Goal: Task Accomplishment & Management: Complete application form

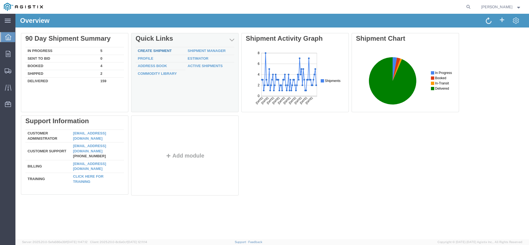
click at [142, 51] on link "Create Shipment" at bounding box center [155, 51] width 34 height 4
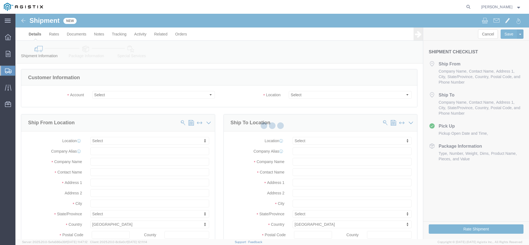
click div
select select
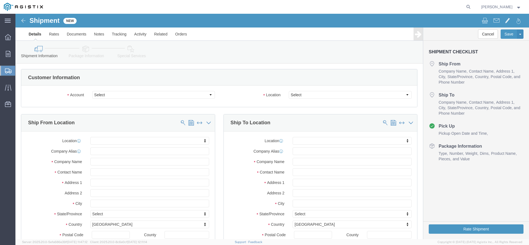
click div "Select PG&E The Okonite Co Inc"
click select "Select PG&E The Okonite Co Inc"
select select "9596"
click option "PG&E"
select select "PURCHORD"
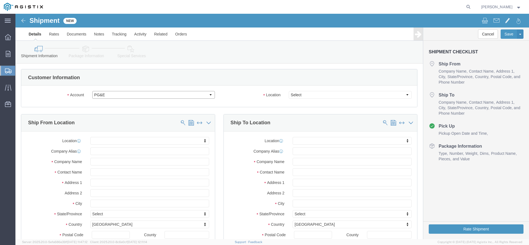
select select
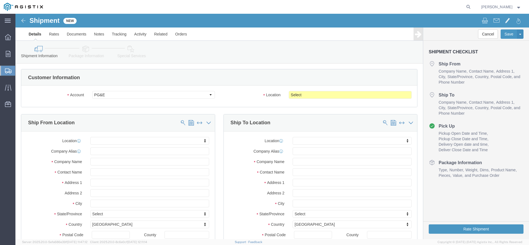
click body "Shipment New Details Rates Documents Notes Tracking Activity Related Orders Can…"
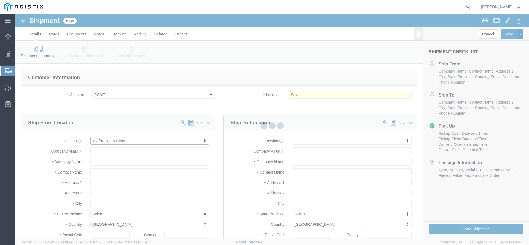
select select "MYPROFILE"
type input "The Okonite Co Inc"
type input "[PERSON_NAME]"
type input "[STREET_ADDRESS]"
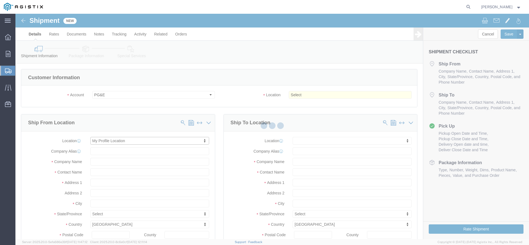
type input "Sherwood"
type input "97140"
type input "[PHONE_NUMBER]"
type input "3513"
type input "[PERSON_NAME][EMAIL_ADDRESS][DOMAIN_NAME]"
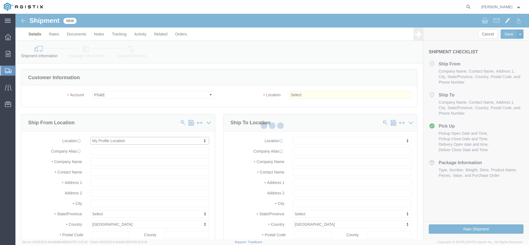
checkbox input "true"
select select "OR"
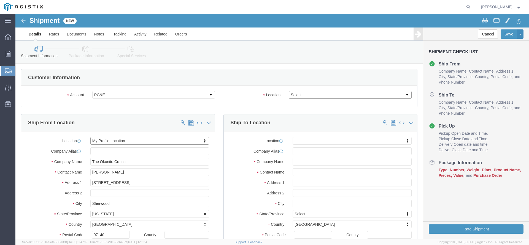
click select "Select All Others [GEOGRAPHIC_DATA] [GEOGRAPHIC_DATA] [GEOGRAPHIC_DATA] [GEOGRA…"
select select "19745"
click option "[GEOGRAPHIC_DATA]"
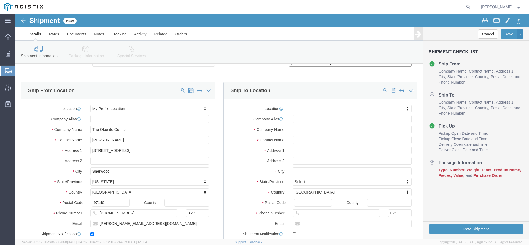
scroll to position [28, 0]
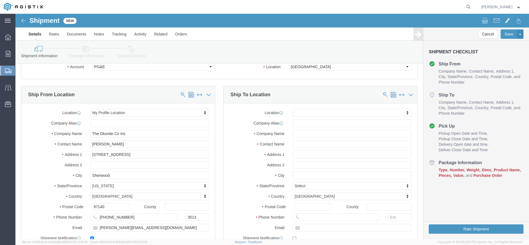
click body "Shipment New Details Rates Documents Notes Tracking Activity Related Orders Can…"
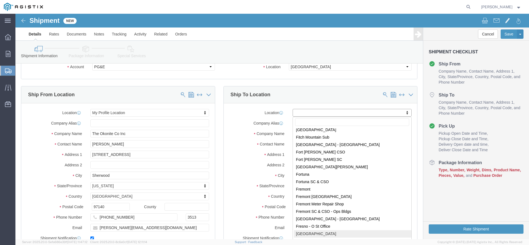
scroll to position [978, 0]
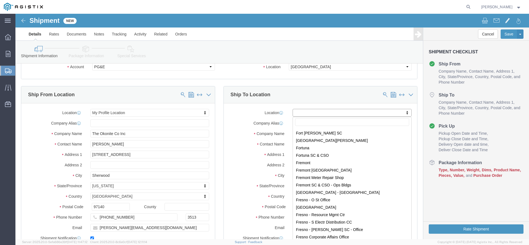
select select "19745"
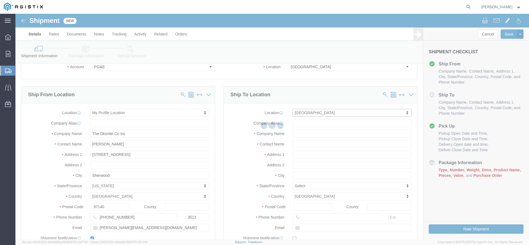
type input "PG&E"
type input "[STREET_ADDRESS]"
type input "[GEOGRAPHIC_DATA]"
type input "93725"
select select "CA"
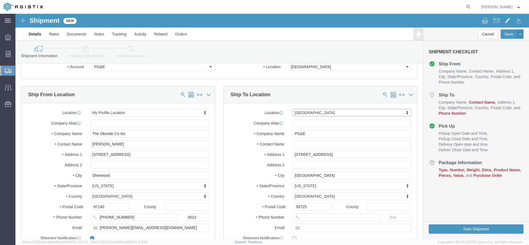
scroll to position [56, 0]
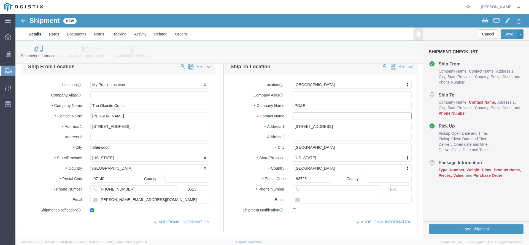
click input "text"
paste input "[EMAIL_ADDRESS][DOMAIN_NAME]"
type input "[EMAIL_ADDRESS][DOMAIN_NAME]"
click input "text"
type input "[PHONE_NUMBER]"
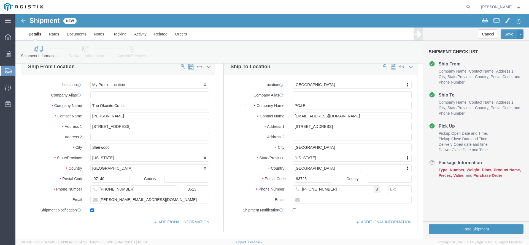
click label "Phone Number"
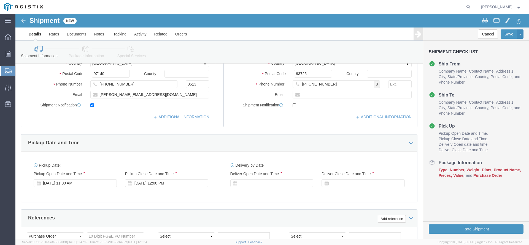
scroll to position [169, 0]
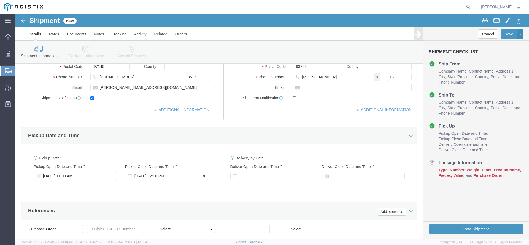
click div "[DATE] 12:00 PM"
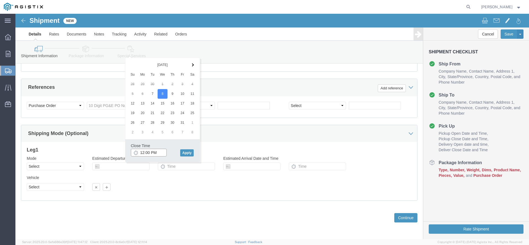
click input "12:00 PM"
type input "3:00 PM"
click button "Apply"
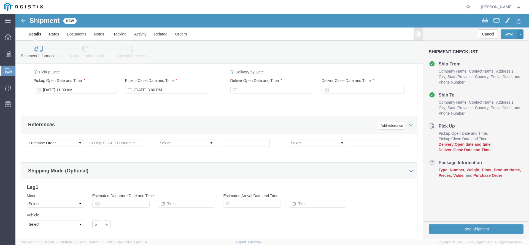
scroll to position [236, 0]
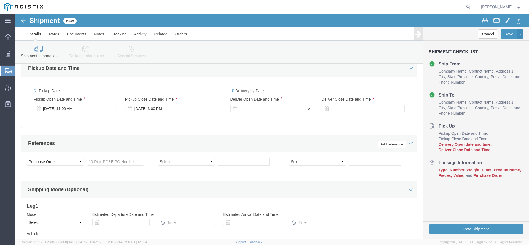
click div
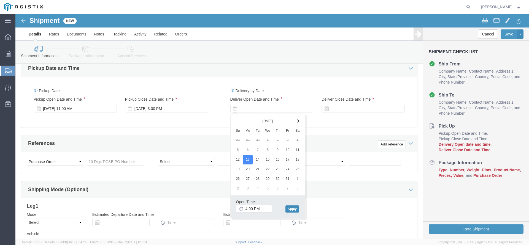
click button "Apply"
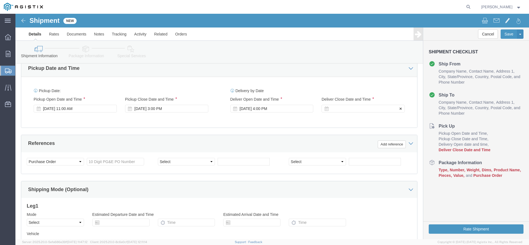
click div
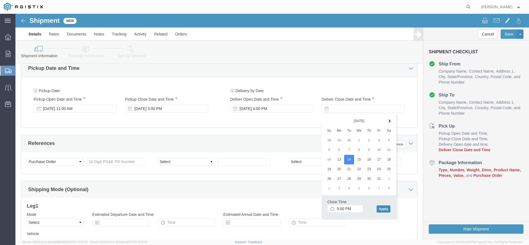
click button "Apply"
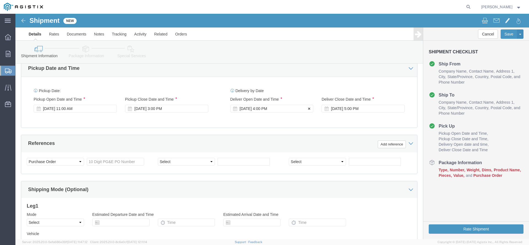
click div "[DATE] 4:00 PM"
click button "Apply"
click div "References Add reference"
click input "text"
type input "3501415539"
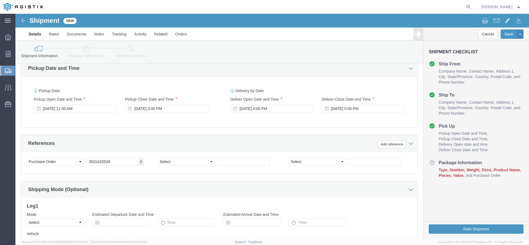
click div "References Add reference"
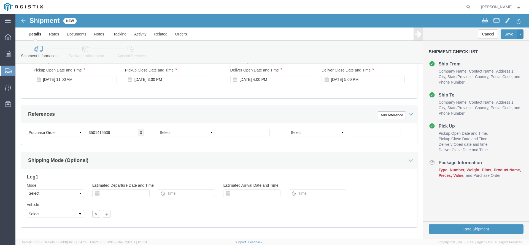
scroll to position [292, 0]
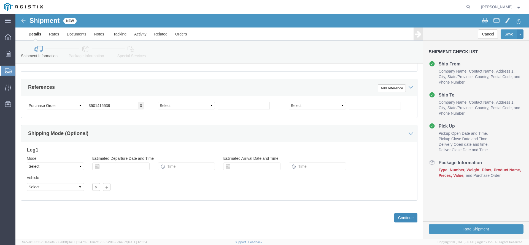
click button "Continue"
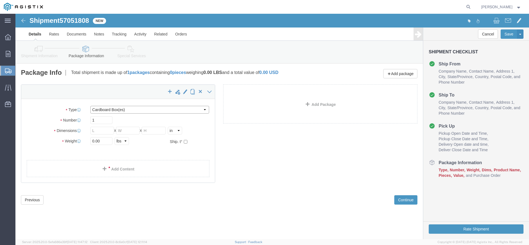
click select "Select Bulk Bundle(s) Cardboard Box(es) Carton(s) Crate(s) Drum(s) (Fiberboard)…"
select select "YRPK"
click option "Your Packaging"
click input "text"
drag, startPoint x: 85, startPoint y: 107, endPoint x: 71, endPoint y: 106, distance: 13.8
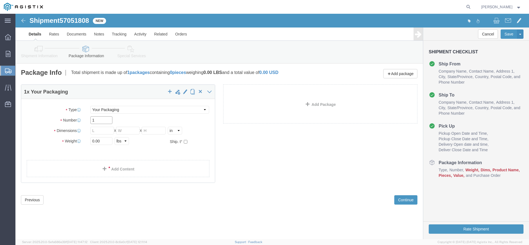
click input "1"
type input "8"
click input "text"
type input "40"
type input "2"
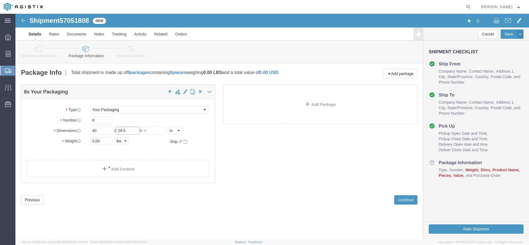
type input "28.5"
type input "40"
click ul
drag, startPoint x: 87, startPoint y: 130, endPoint x: 67, endPoint y: 129, distance: 19.8
click input "0.00"
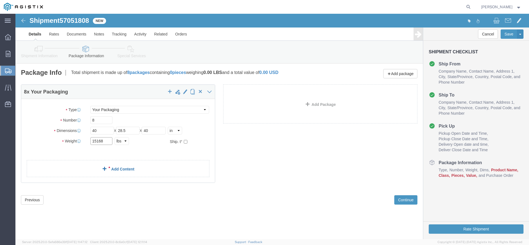
type input "15168"
click link "Add Content"
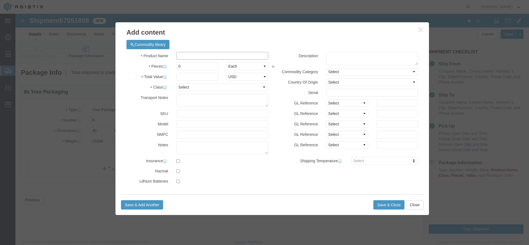
click input "text"
type input "Electrical Cable"
drag, startPoint x: 189, startPoint y: 56, endPoint x: 158, endPoint y: 53, distance: 31.5
click input "0"
type input "8"
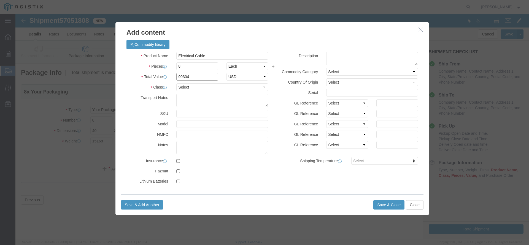
type input "90304"
click select "Select 50 55 60 65 70 85 92.5 100 125 175 250 300 400"
select select "60"
click option "60"
click button "Save & Close"
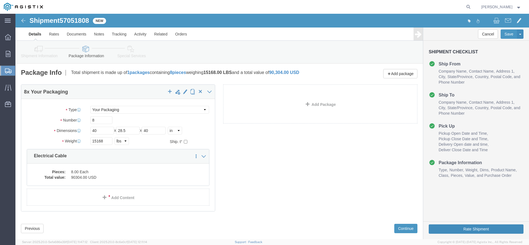
click button "Rate Shipment"
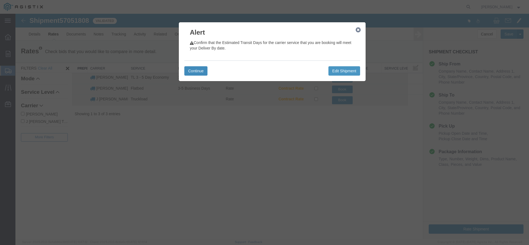
click at [205, 73] on button "Continue" at bounding box center [195, 70] width 23 height 9
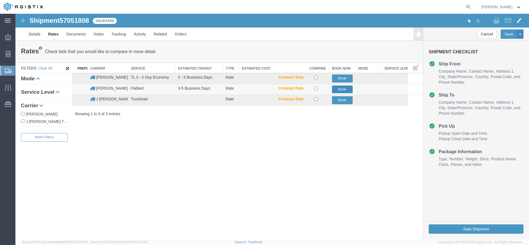
click at [340, 88] on button "Book" at bounding box center [342, 90] width 21 height 8
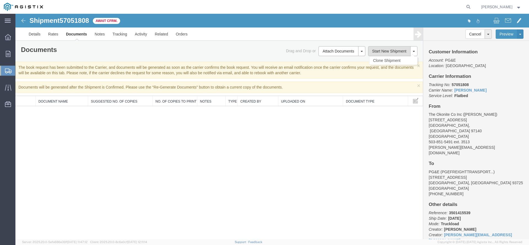
click at [398, 52] on button "Start New Shipment" at bounding box center [389, 51] width 43 height 10
click at [0, 0] on span "Create Shipment" at bounding box center [0, 0] width 0 height 0
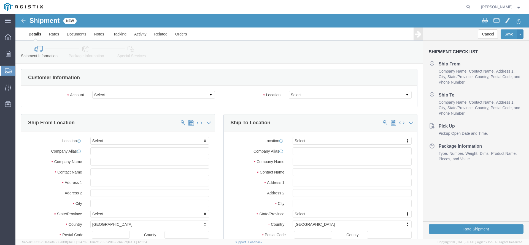
click div
click select "Select PG&E The Okonite Co Inc"
select select "9596"
click option "PG&E"
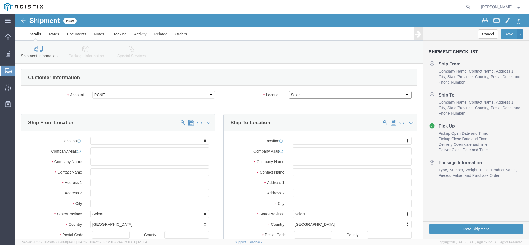
select select
select select "PURCHORD"
click select "Select"
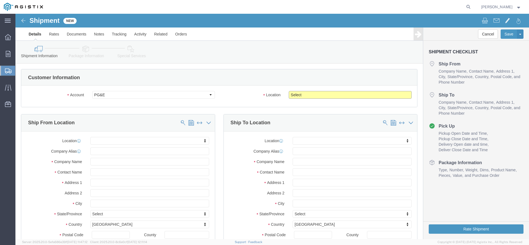
select select
click body "Shipment New Details Rates Documents Notes Tracking Activity Related Orders Can…"
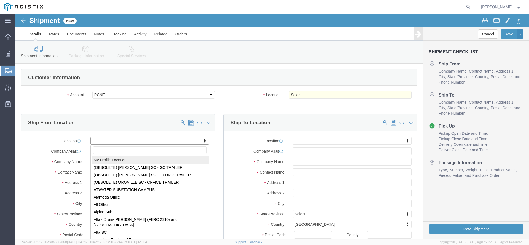
select select "MYPROFILE"
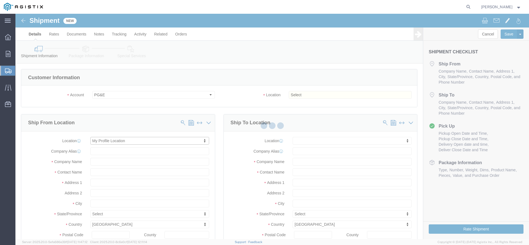
type input "[STREET_ADDRESS]"
type input "97140"
type input "[PHONE_NUMBER]"
type input "3513"
type input "[PERSON_NAME][EMAIL_ADDRESS][DOMAIN_NAME]"
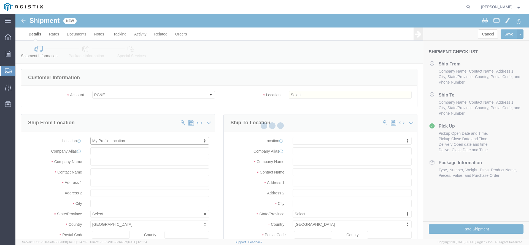
checkbox input "true"
type input "The Okonite Co Inc"
type input "[PERSON_NAME]"
type input "Sherwood"
select select "OR"
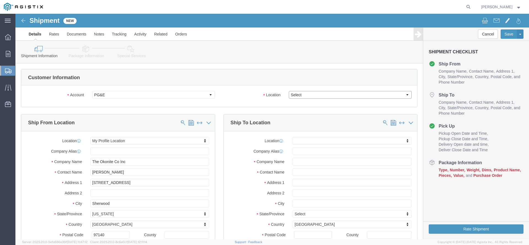
click select "Select All Others [GEOGRAPHIC_DATA] [GEOGRAPHIC_DATA] [GEOGRAPHIC_DATA] [GEOGRA…"
select select "19740"
click option "Fremont [GEOGRAPHIC_DATA]"
click body "Shipment New Details Rates Documents Notes Tracking Activity Related Orders Can…"
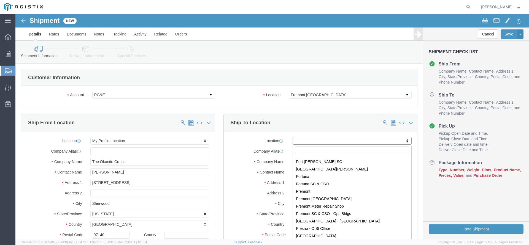
scroll to position [978, 0]
select select "19740"
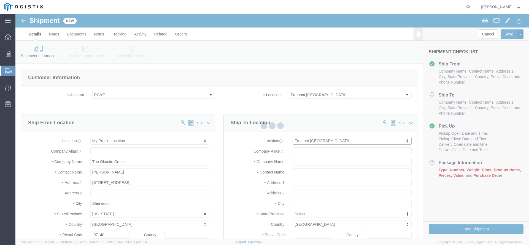
scroll to position [1, 0]
type input "[STREET_ADDRESS][PERSON_NAME]"
type input "94538"
type input "PG&E"
type input "Fremont"
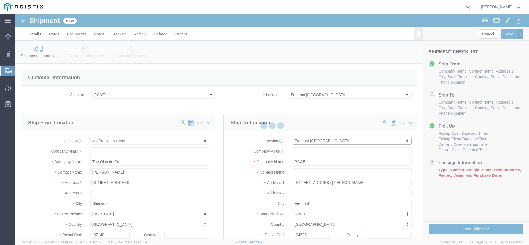
select select "CA"
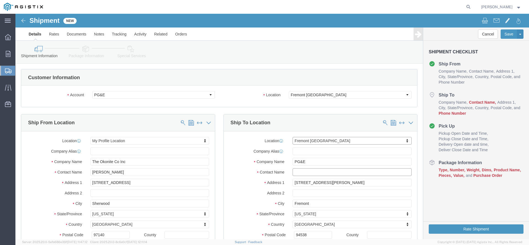
click input "text"
paste input "[EMAIL_ADDRESS][DOMAIN_NAME]"
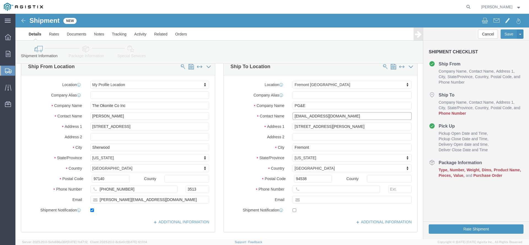
type input "[EMAIL_ADDRESS][DOMAIN_NAME]"
click input "text"
type input "[PHONE_NUMBER]"
click label "Country"
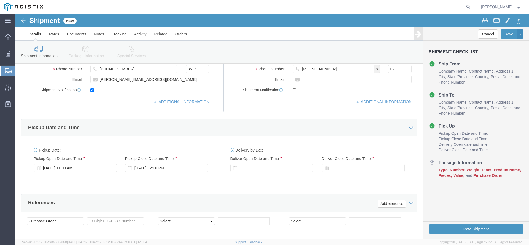
scroll to position [197, 0]
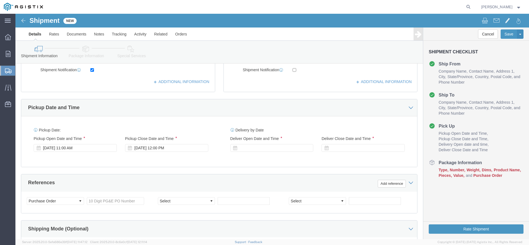
click div "Pickup Start Date Pickup Start Time Pickup Open Date and Time [DATE] 11:00 AM P…"
click div "[DATE] 12:00 PM"
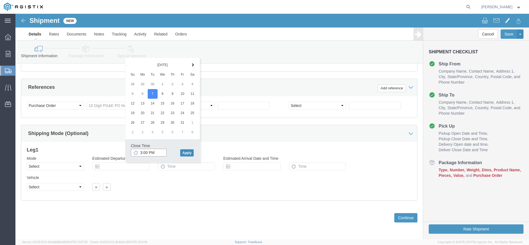
type input "3:00 PM"
click button "Apply"
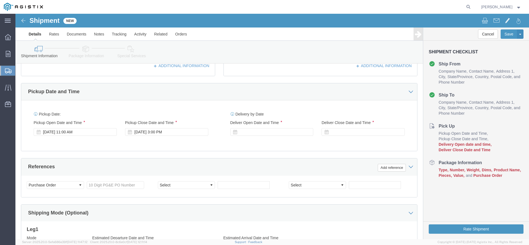
scroll to position [208, 0]
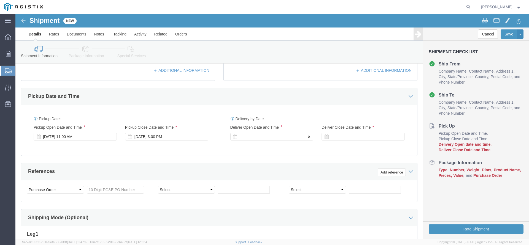
click div
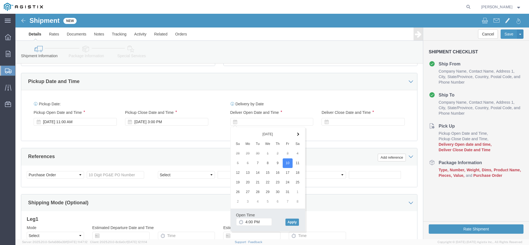
scroll to position [236, 0]
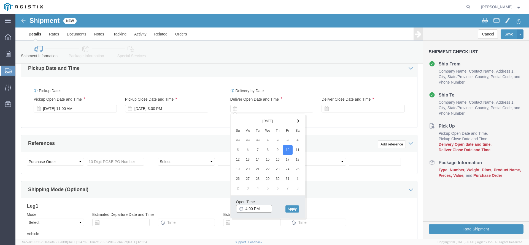
click input "4:00 PM"
type input "8:00 AM"
click button "Apply"
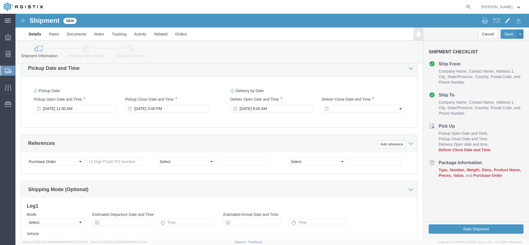
click div
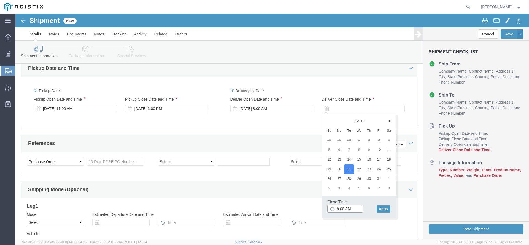
click input "9:00 AM"
type input "3:00 PM"
click button "Apply"
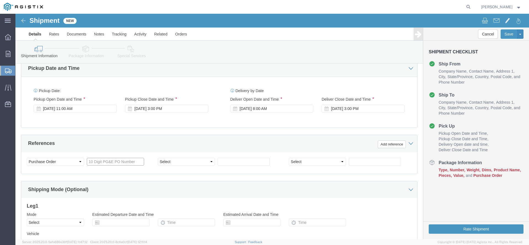
click input "text"
type input "3501414526"
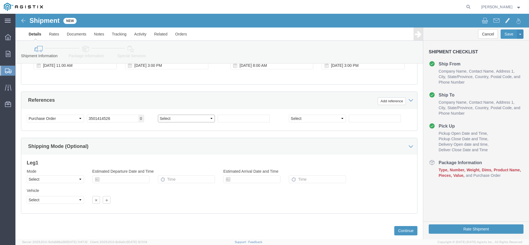
scroll to position [292, 0]
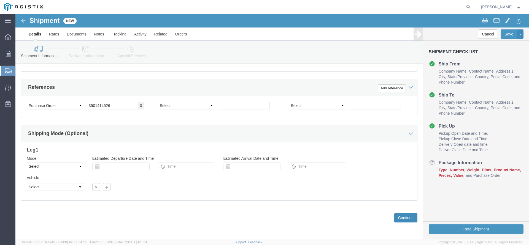
click button "Continue"
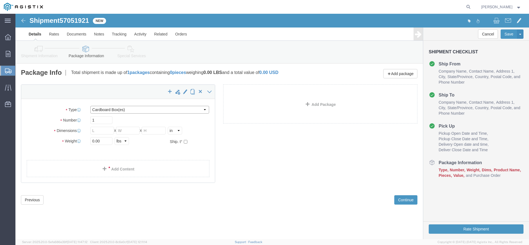
click select "Select Bulk Bundle(s) Cardboard Box(es) Carton(s) Crate(s) Drum(s) (Fiberboard)…"
select select "YRPK"
click option "Your Packaging"
drag, startPoint x: 85, startPoint y: 109, endPoint x: 61, endPoint y: 108, distance: 23.7
click input "1"
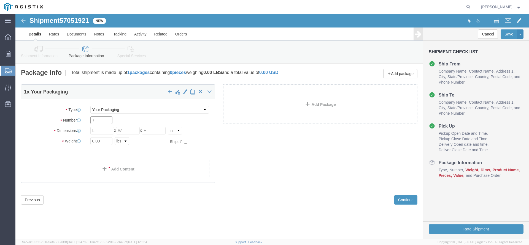
type input "7"
type input "40"
type input "28"
type input "40"
type input "28.5"
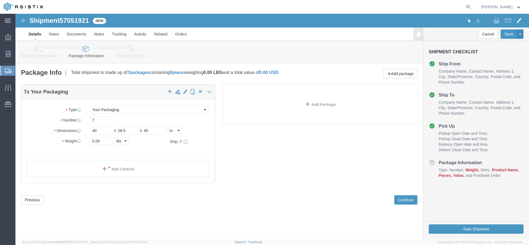
click div "Package Type Select Bulk Bundle(s) Cardboard Box(es) Carton(s) Crate(s) Drum(s)…"
drag, startPoint x: 90, startPoint y: 128, endPoint x: 56, endPoint y: 129, distance: 33.6
click input "0.00"
type input "12938"
click link "Add Content"
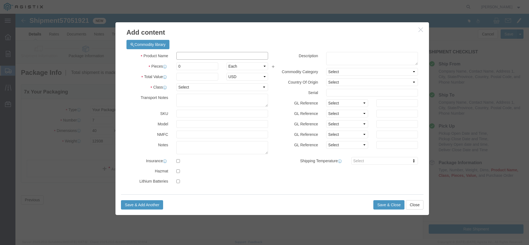
click input "text"
type input "Electrical Cable"
click div "Product Name Electrical Cable Electrical Pieces 0 Select Bag Barrels 100Board F…"
drag, startPoint x: 166, startPoint y: 53, endPoint x: 151, endPoint y: 53, distance: 15.1
click input "0"
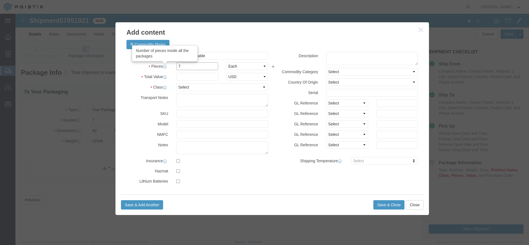
type input "7"
type input "79016"
select select "USD"
select select "60"
click button "Save & Close"
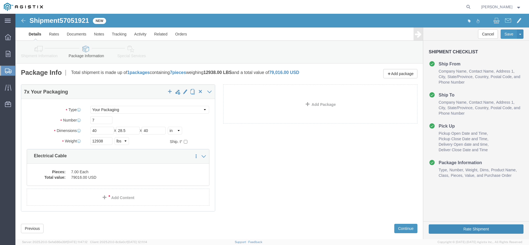
click button "Rate Shipment"
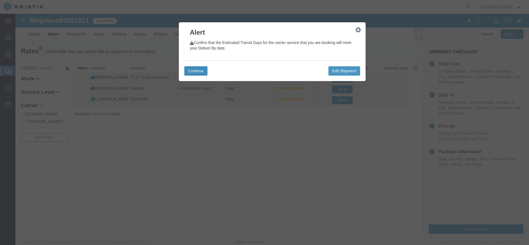
click at [200, 68] on button "Continue" at bounding box center [195, 70] width 23 height 9
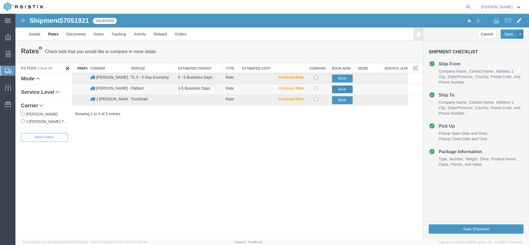
click at [340, 89] on button "Book" at bounding box center [342, 90] width 21 height 8
